Goal: Task Accomplishment & Management: Manage account settings

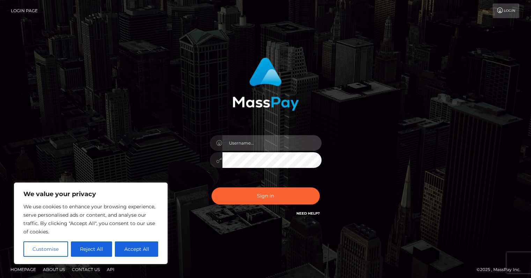
type input "[PERSON_NAME].ams"
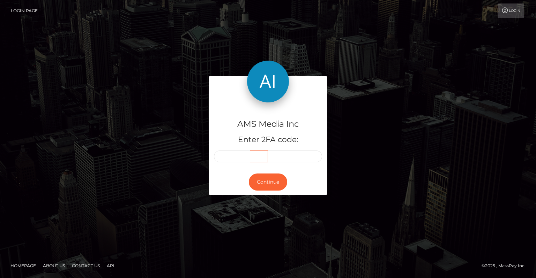
type input "371110"
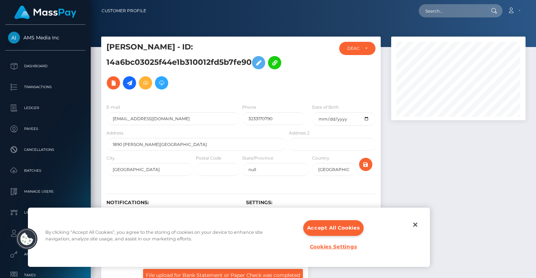
scroll to position [70, 0]
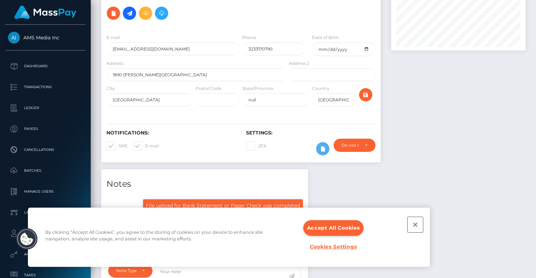
click at [413, 223] on button "Close" at bounding box center [415, 224] width 15 height 15
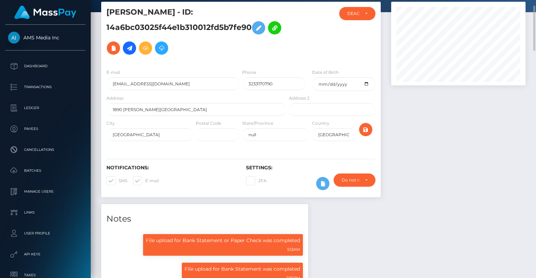
scroll to position [0, 0]
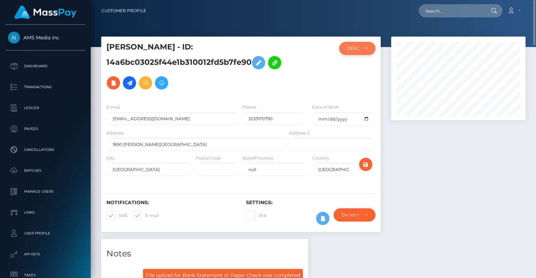
click at [359, 46] on div "DEACTIVE" at bounding box center [353, 49] width 12 height 6
click at [354, 67] on span "ACTIVE" at bounding box center [356, 67] width 16 height 6
select select "ACTIVE"
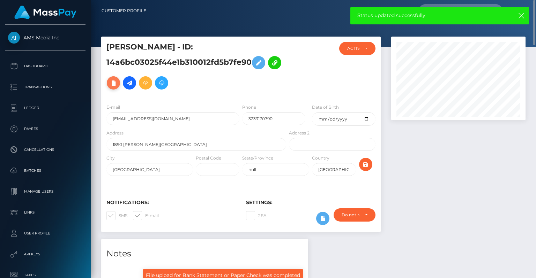
click at [120, 88] on button at bounding box center [113, 82] width 13 height 13
select select
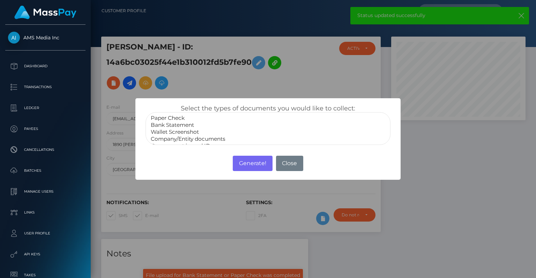
scroll to position [14, 0]
click at [291, 166] on button "Close" at bounding box center [289, 163] width 27 height 15
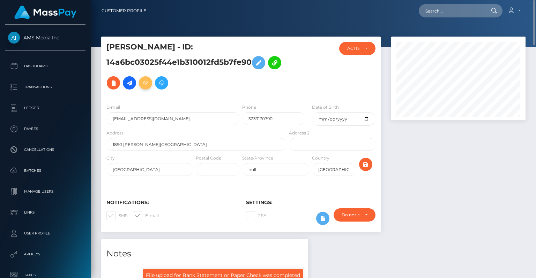
click at [150, 87] on icon at bounding box center [145, 83] width 8 height 9
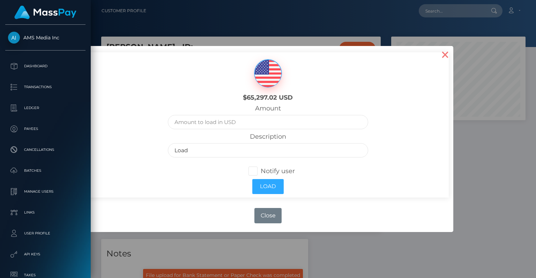
click at [444, 58] on button "×" at bounding box center [445, 54] width 17 height 17
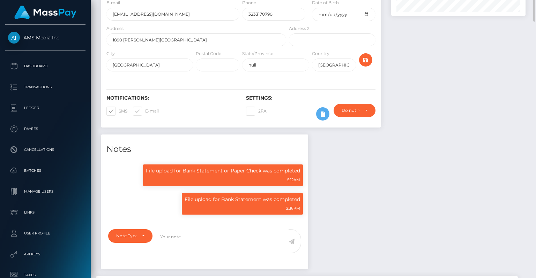
scroll to position [0, 0]
